Goal: Information Seeking & Learning: Learn about a topic

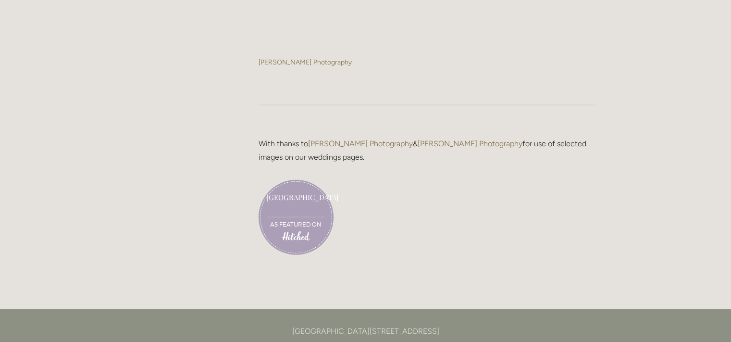
scroll to position [2118, 0]
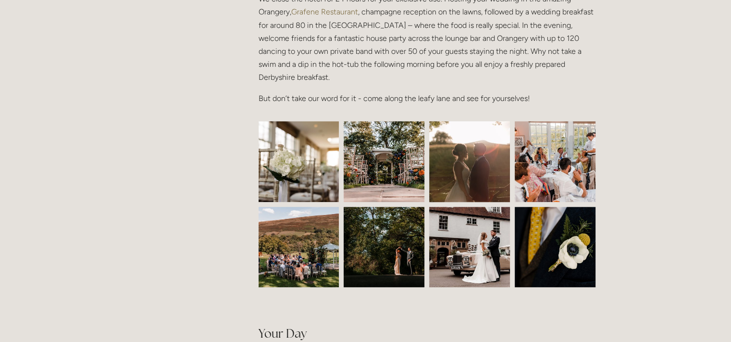
scroll to position [349, 0]
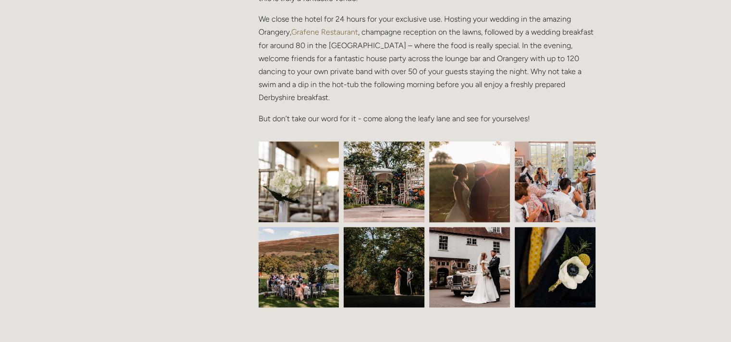
click at [322, 161] on img at bounding box center [298, 181] width 121 height 81
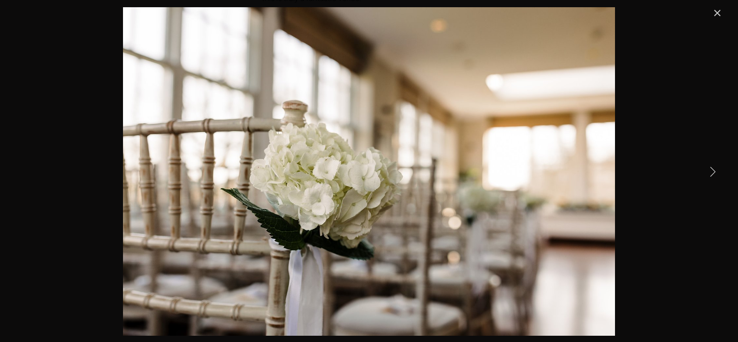
click at [713, 165] on link "Next Item" at bounding box center [712, 170] width 21 height 21
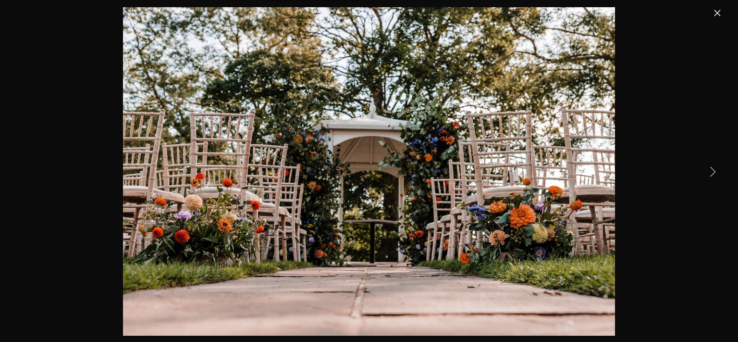
click at [713, 167] on link "Next Item" at bounding box center [712, 170] width 21 height 21
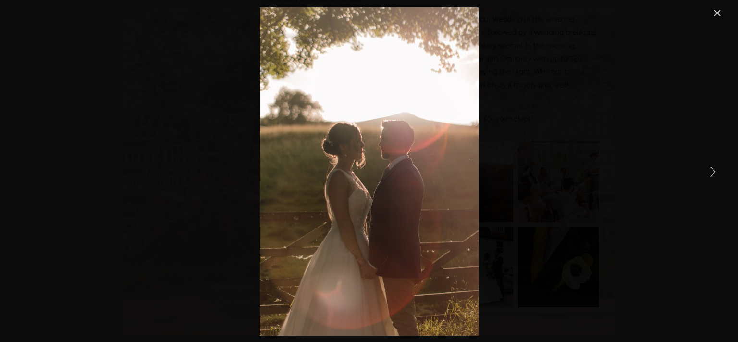
click at [713, 167] on link "Next Item" at bounding box center [712, 170] width 21 height 21
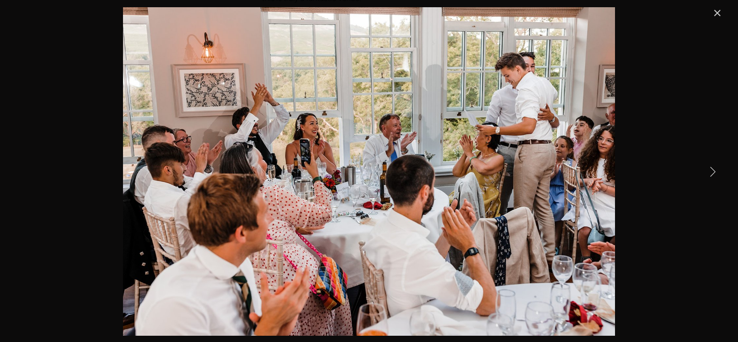
click at [713, 167] on link "Next Item" at bounding box center [712, 170] width 21 height 21
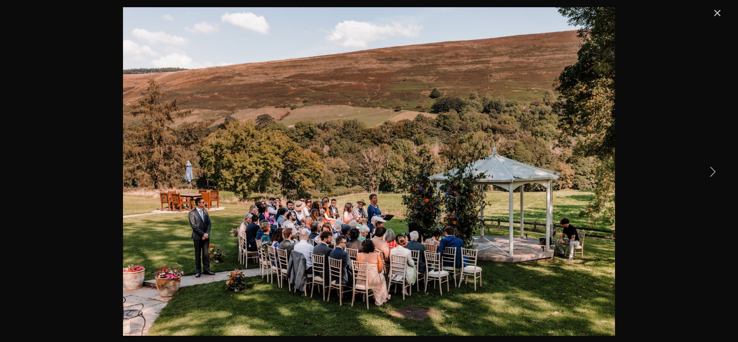
click at [713, 167] on link "Next Item" at bounding box center [712, 170] width 21 height 21
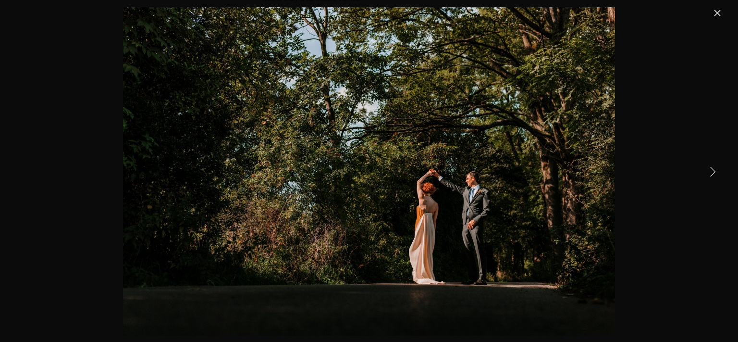
click at [713, 167] on link "Next Item" at bounding box center [712, 170] width 21 height 21
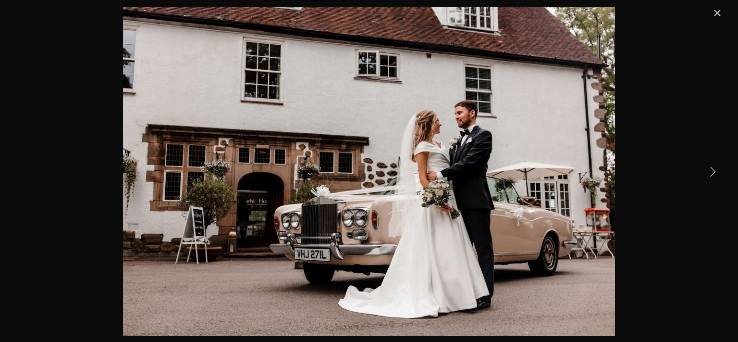
click at [713, 167] on link "Next Item" at bounding box center [712, 170] width 21 height 21
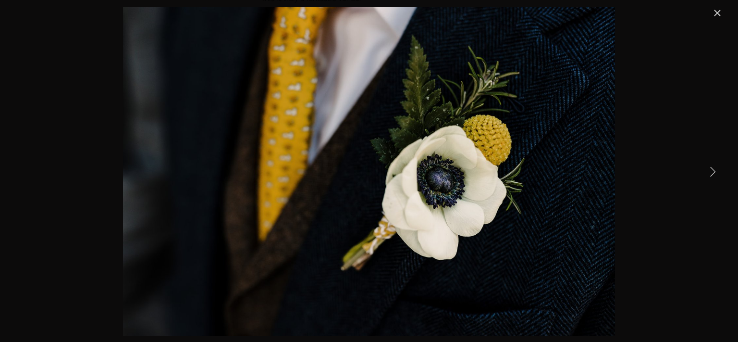
click at [713, 167] on link "Next Item" at bounding box center [712, 170] width 21 height 21
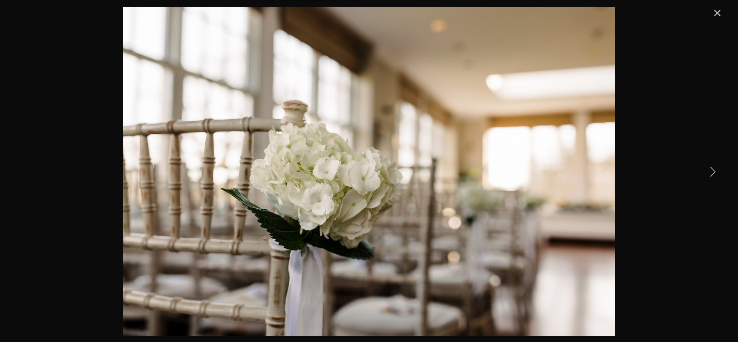
click at [713, 167] on link "Next Item" at bounding box center [712, 170] width 21 height 21
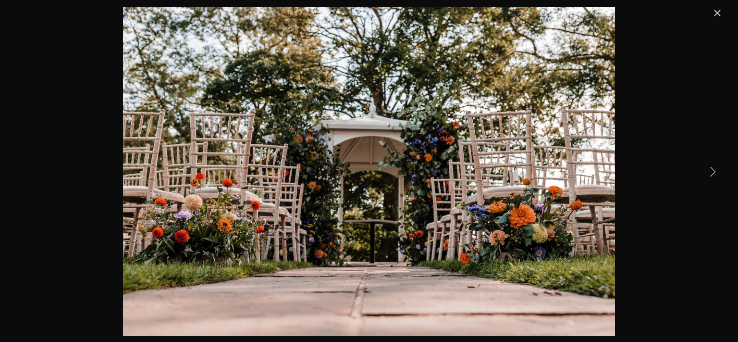
click at [713, 167] on link "Next Item" at bounding box center [712, 170] width 21 height 21
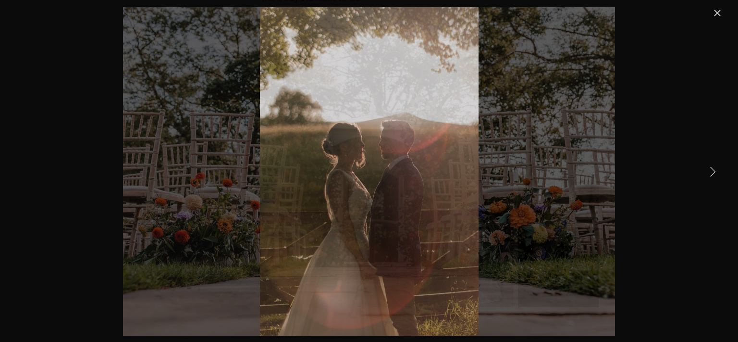
click at [713, 167] on link "Next Item" at bounding box center [712, 170] width 21 height 21
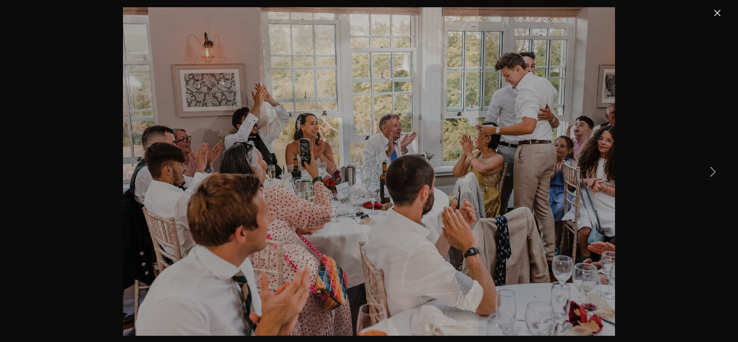
click at [713, 167] on link "Next Item" at bounding box center [712, 170] width 21 height 21
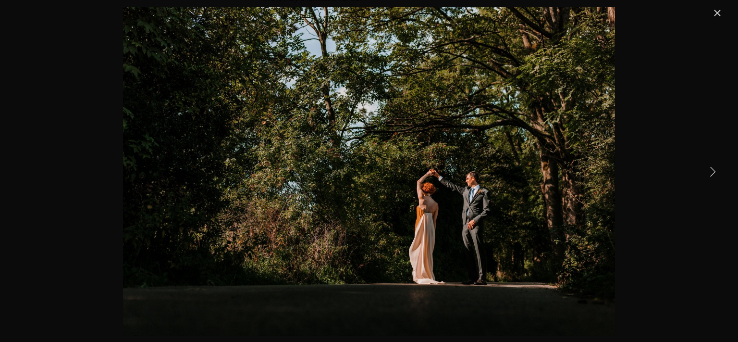
click at [713, 167] on link "Next Item" at bounding box center [712, 170] width 21 height 21
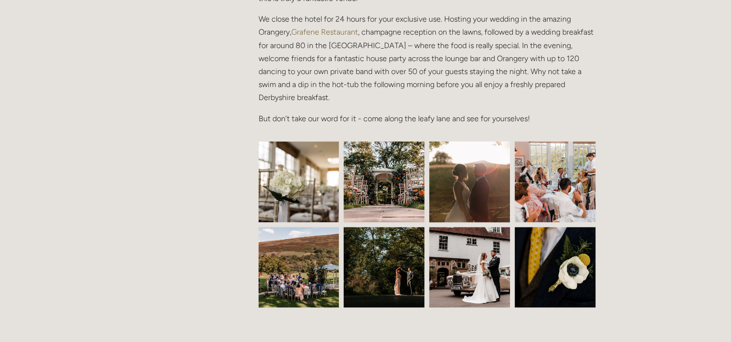
drag, startPoint x: 684, startPoint y: 161, endPoint x: 730, endPoint y: 107, distance: 70.9
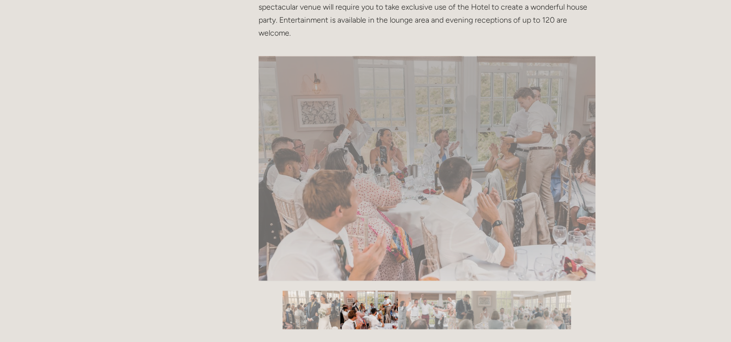
scroll to position [6, 0]
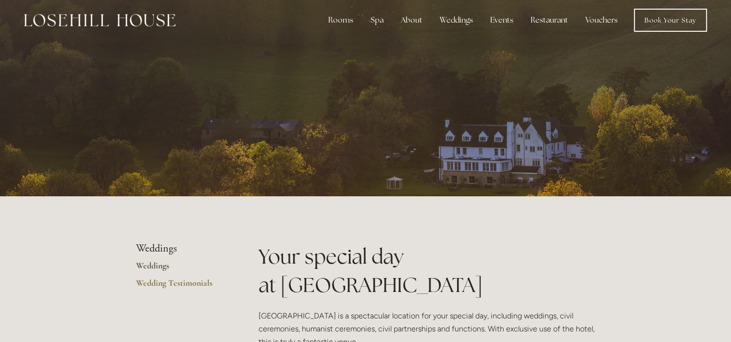
click at [152, 264] on link "Weddings" at bounding box center [182, 268] width 92 height 17
click at [171, 281] on link "Wedding Testimonials" at bounding box center [182, 285] width 92 height 17
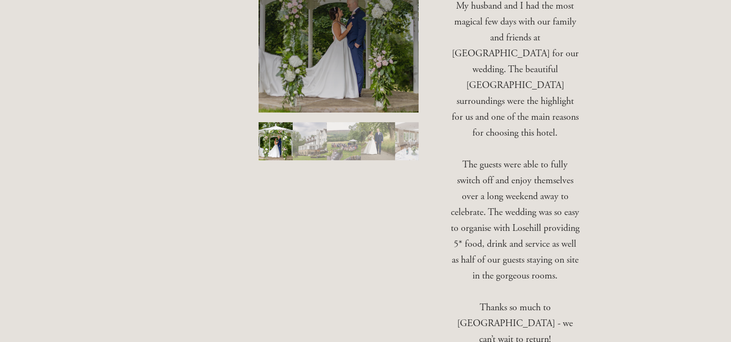
scroll to position [315, 0]
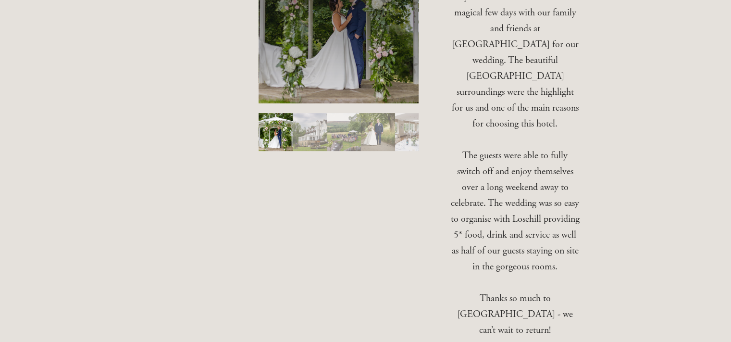
click at [316, 142] on img "Slide 2" at bounding box center [310, 132] width 34 height 38
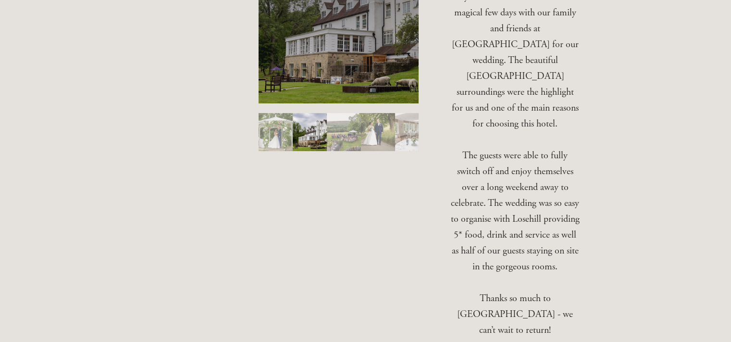
click at [352, 129] on img "Slide 3" at bounding box center [344, 132] width 34 height 38
click at [358, 136] on img "Slide 3" at bounding box center [344, 132] width 34 height 38
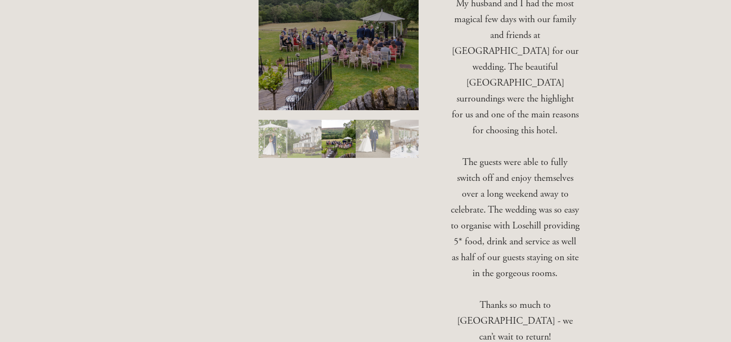
scroll to position [306, 0]
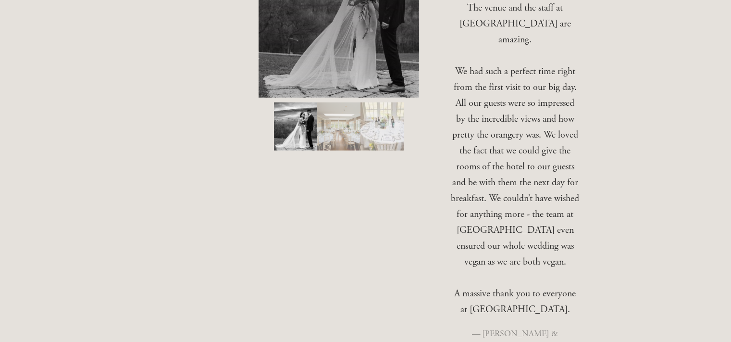
scroll to position [2901, 0]
